Goal: Transaction & Acquisition: Purchase product/service

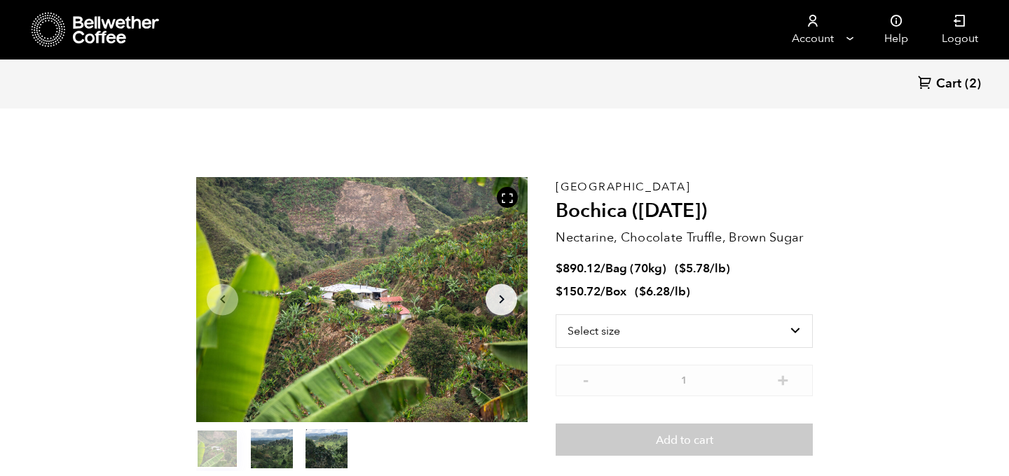
scroll to position [609, 600]
click at [955, 84] on span "Cart" at bounding box center [948, 84] width 25 height 17
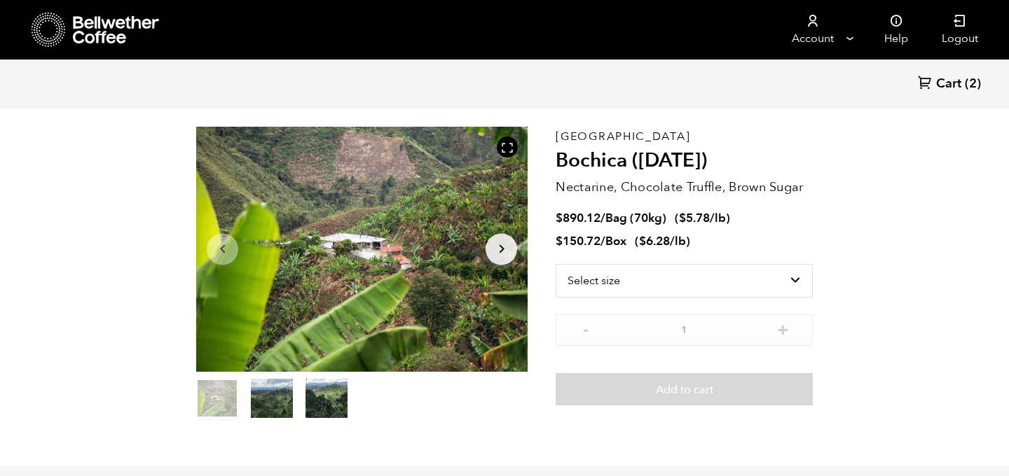
scroll to position [0, 0]
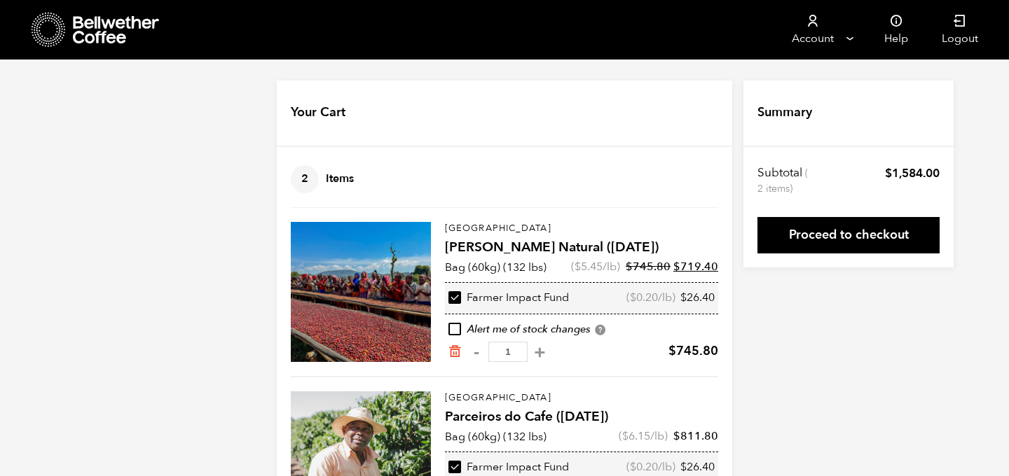
scroll to position [91, 0]
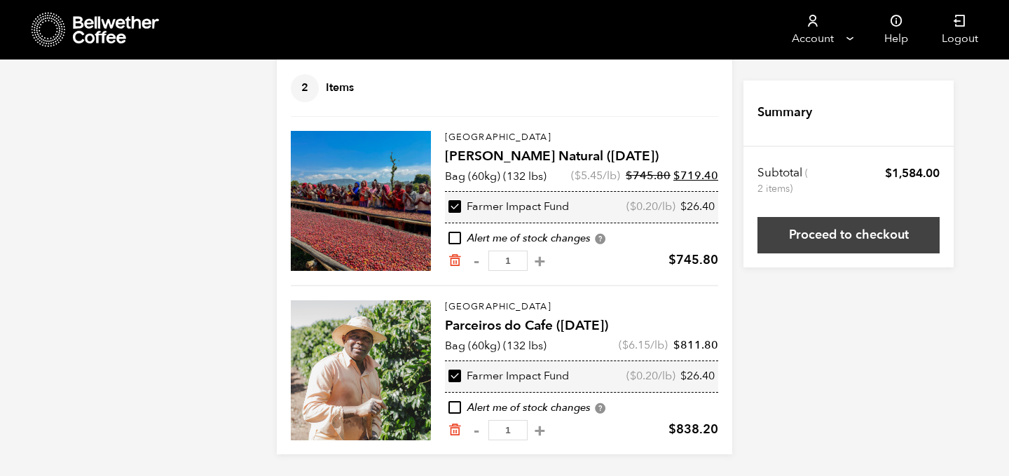
click at [848, 242] on link "Proceed to checkout" at bounding box center [848, 235] width 182 height 36
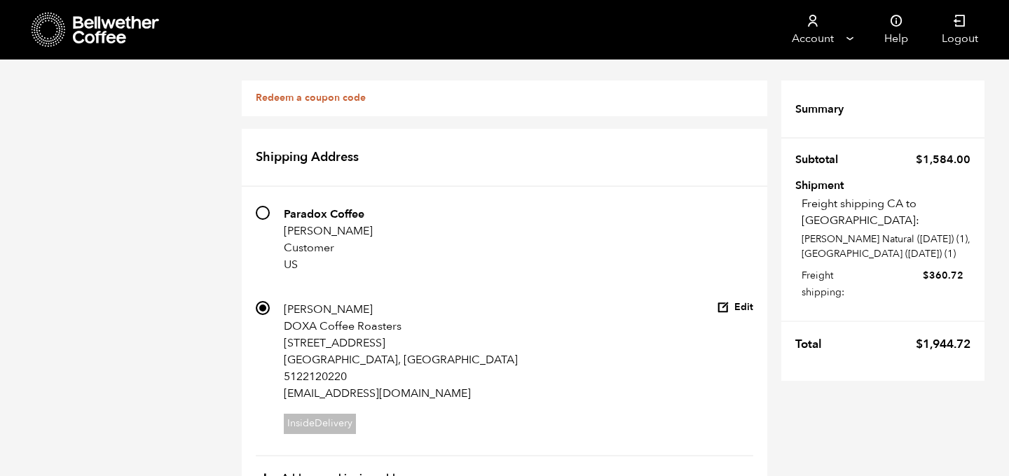
click at [341, 103] on link "Redeem a coupon code" at bounding box center [311, 97] width 110 height 13
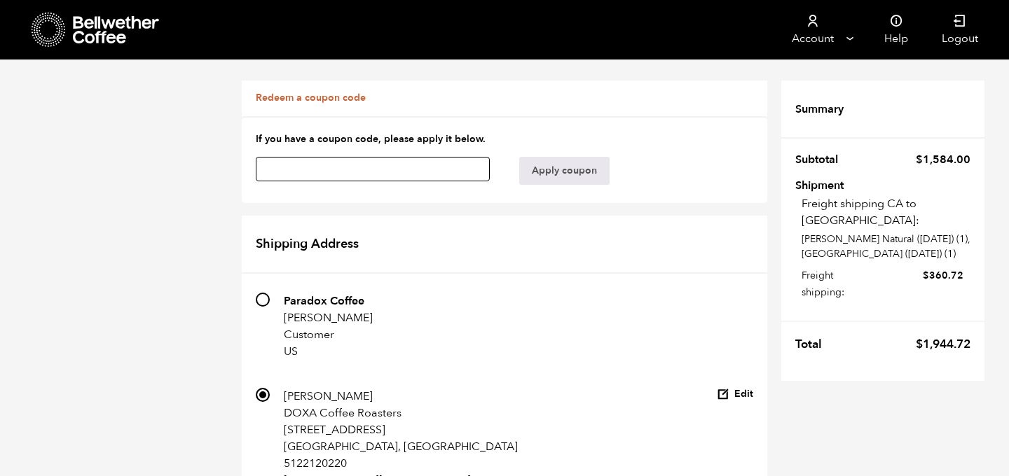
paste input "09zue9v7wtv5tpek"
type input "09zue9v7wtv5tpek"
click at [551, 165] on button "Apply coupon" at bounding box center [564, 171] width 90 height 28
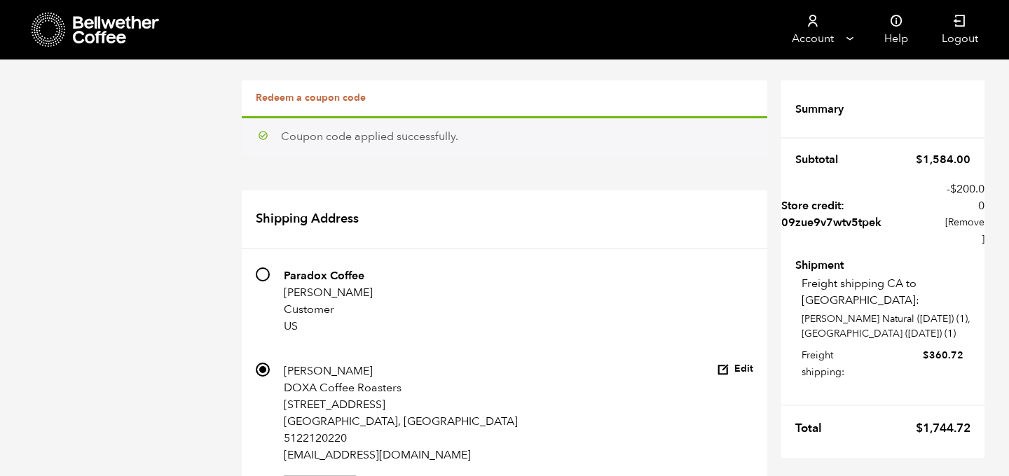
scroll to position [1153, 0]
